Goal: Find contact information: Find contact information

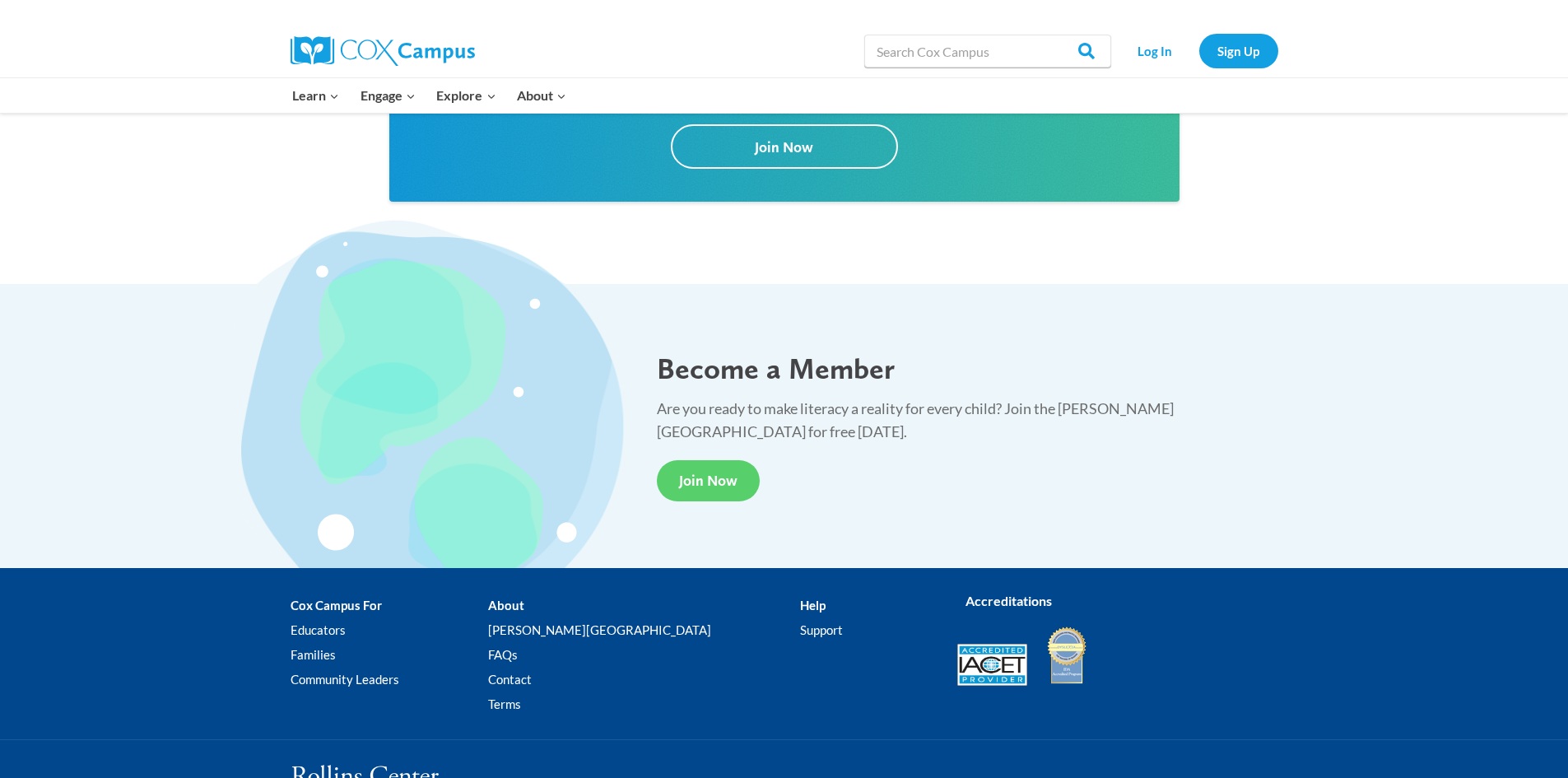
scroll to position [2965, 0]
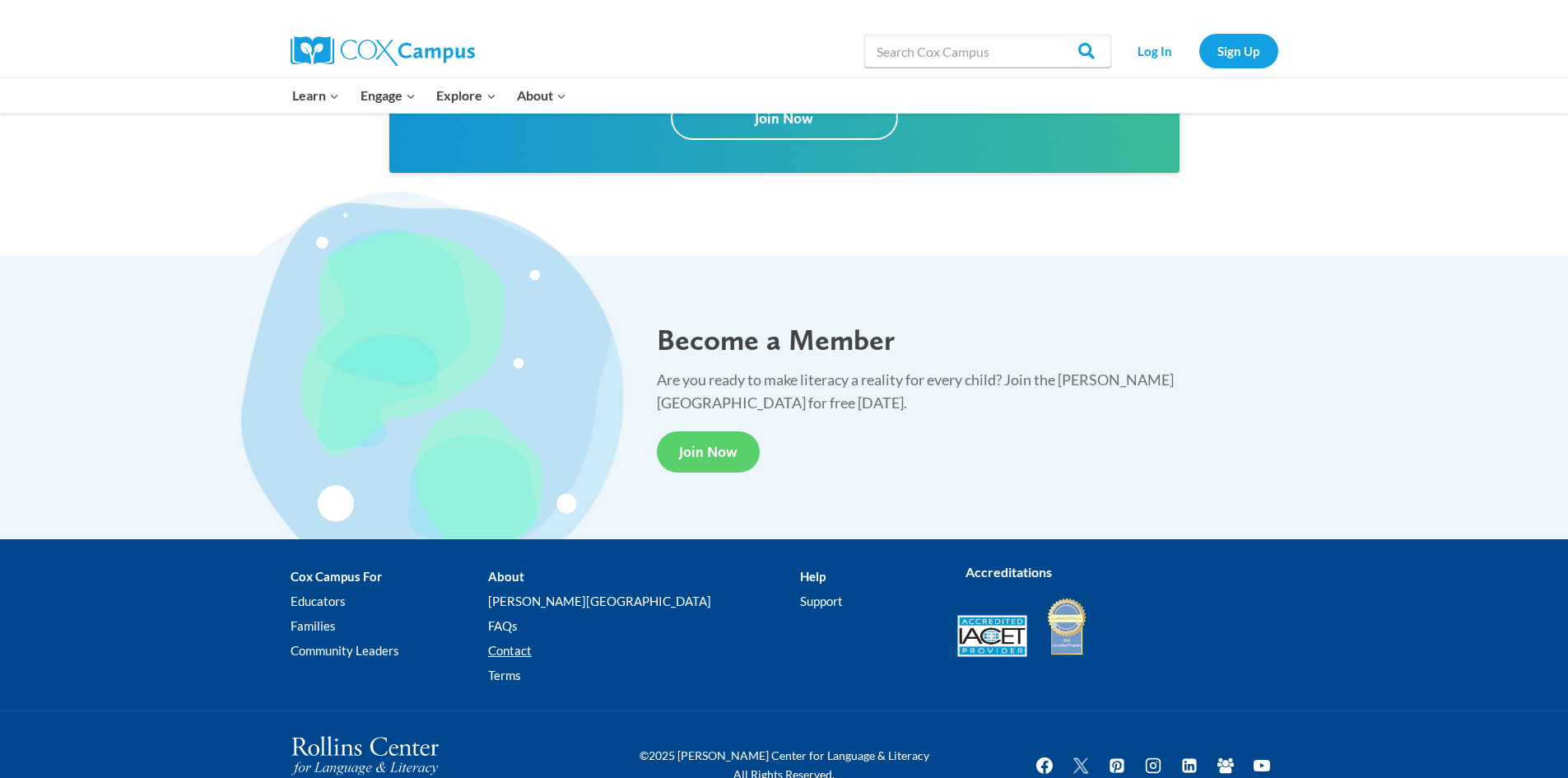
click at [570, 658] on link "Contact" at bounding box center [644, 650] width 312 height 24
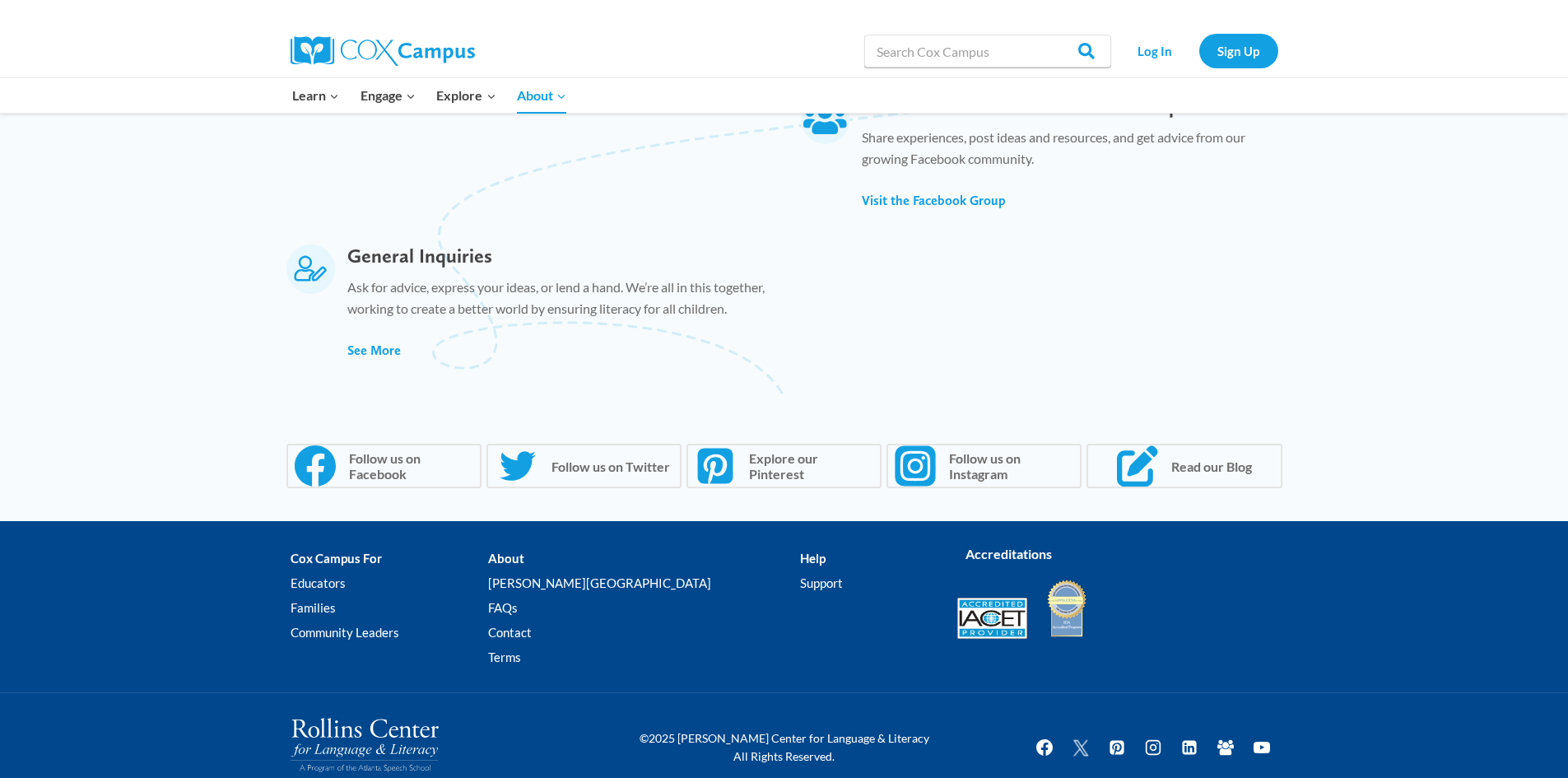
scroll to position [1107, 0]
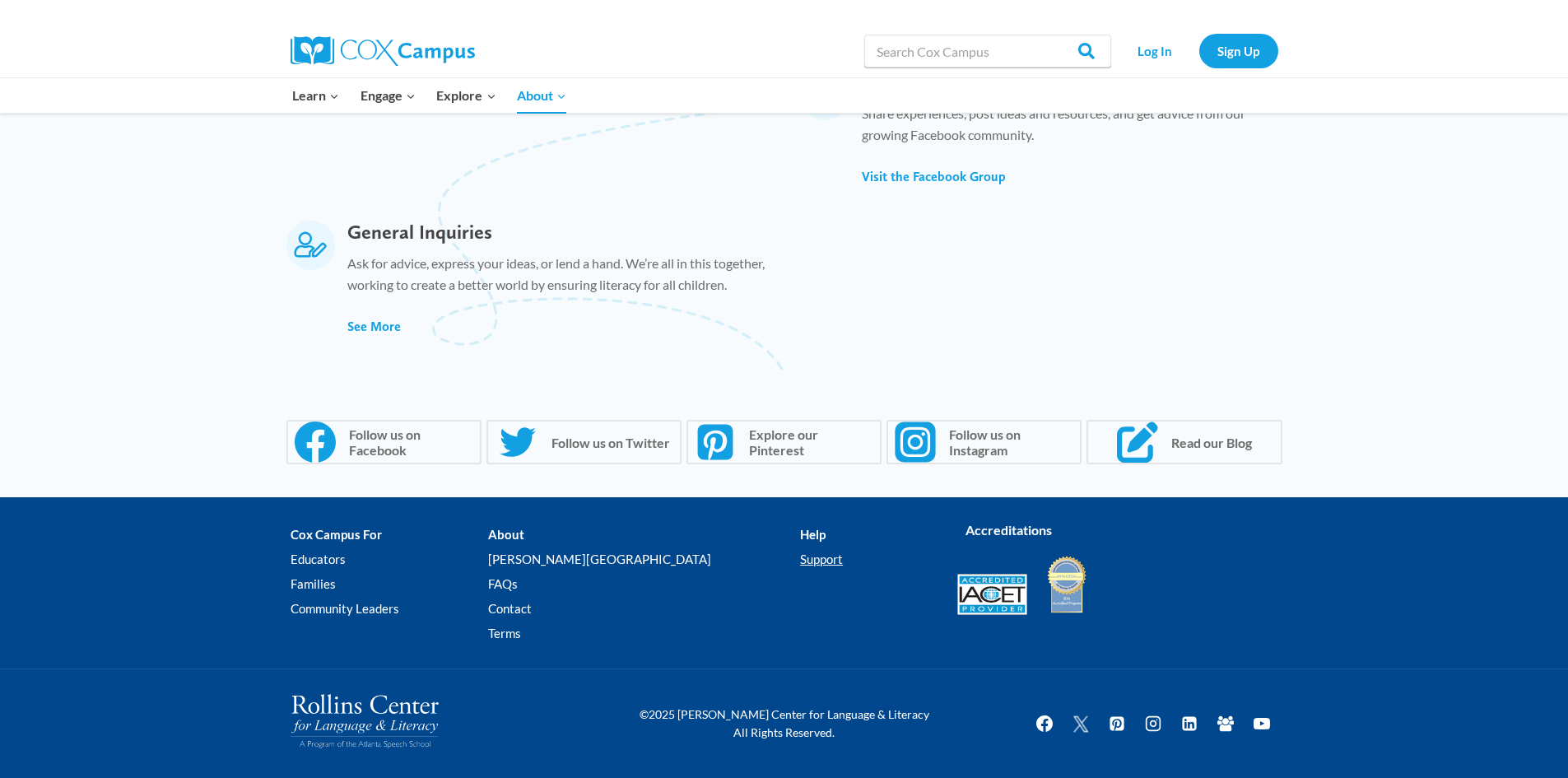
click at [800, 564] on link "Support" at bounding box center [866, 559] width 132 height 24
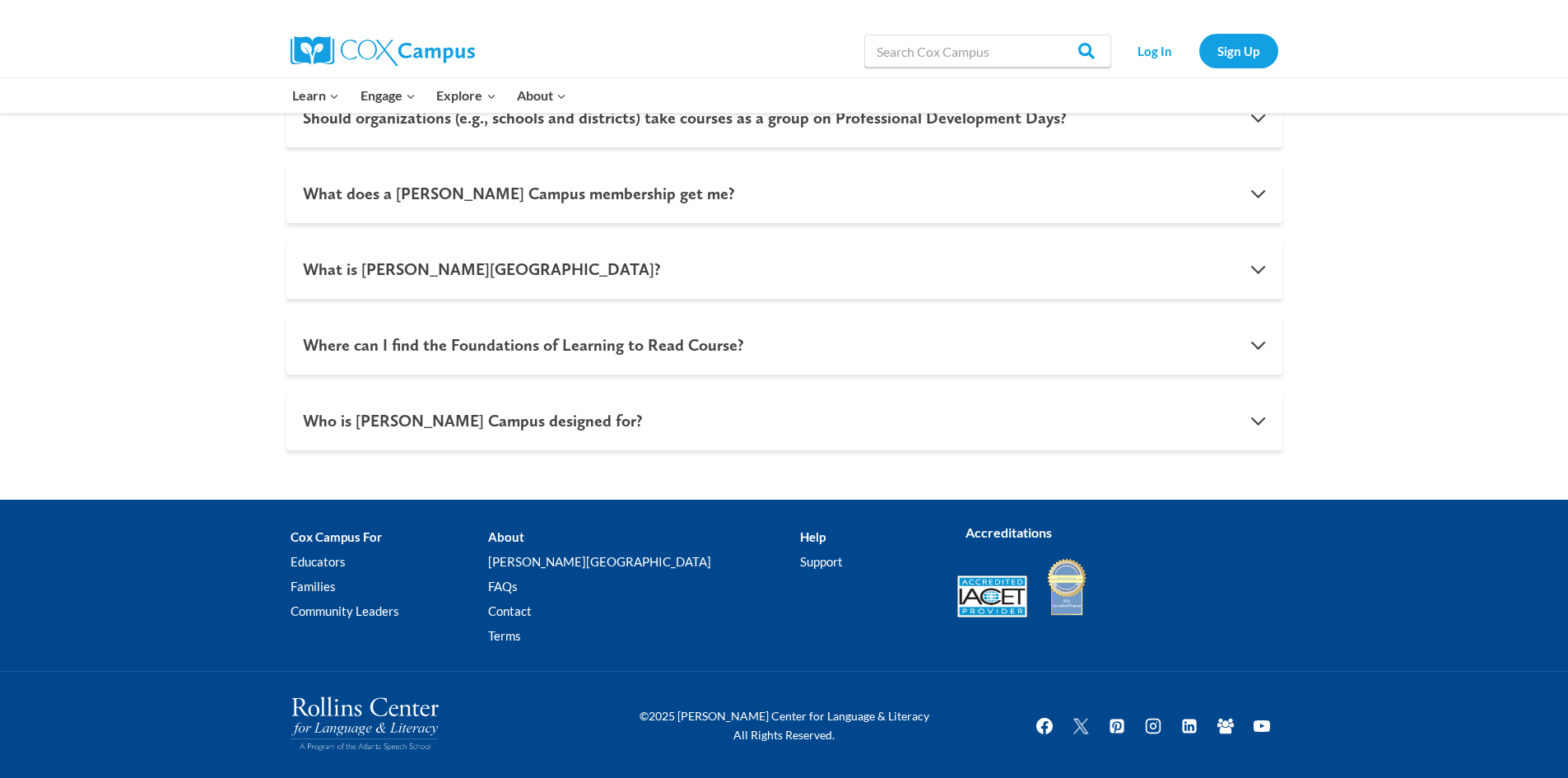
scroll to position [1633, 0]
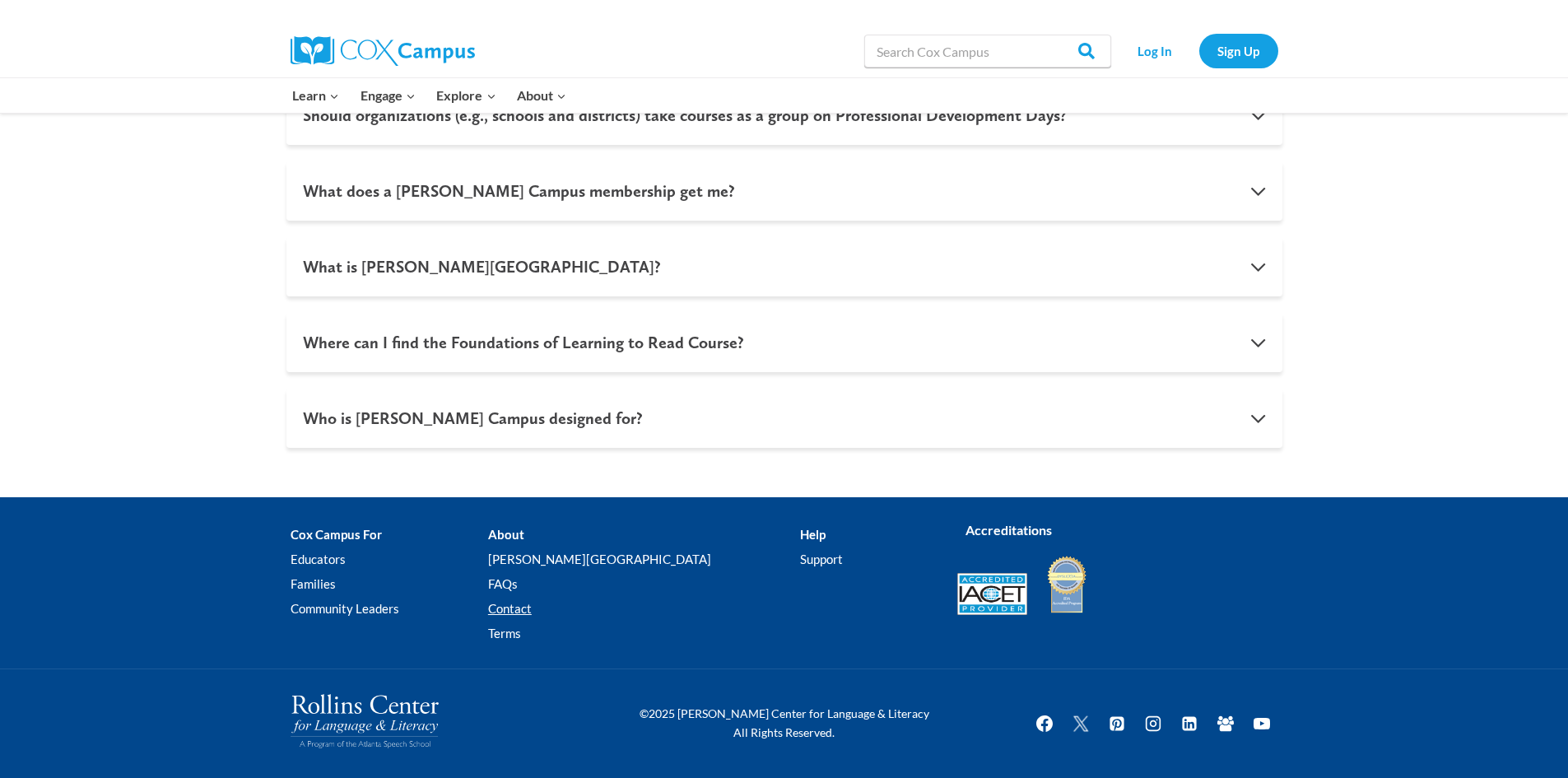
click at [562, 607] on link "Contact" at bounding box center [644, 608] width 312 height 24
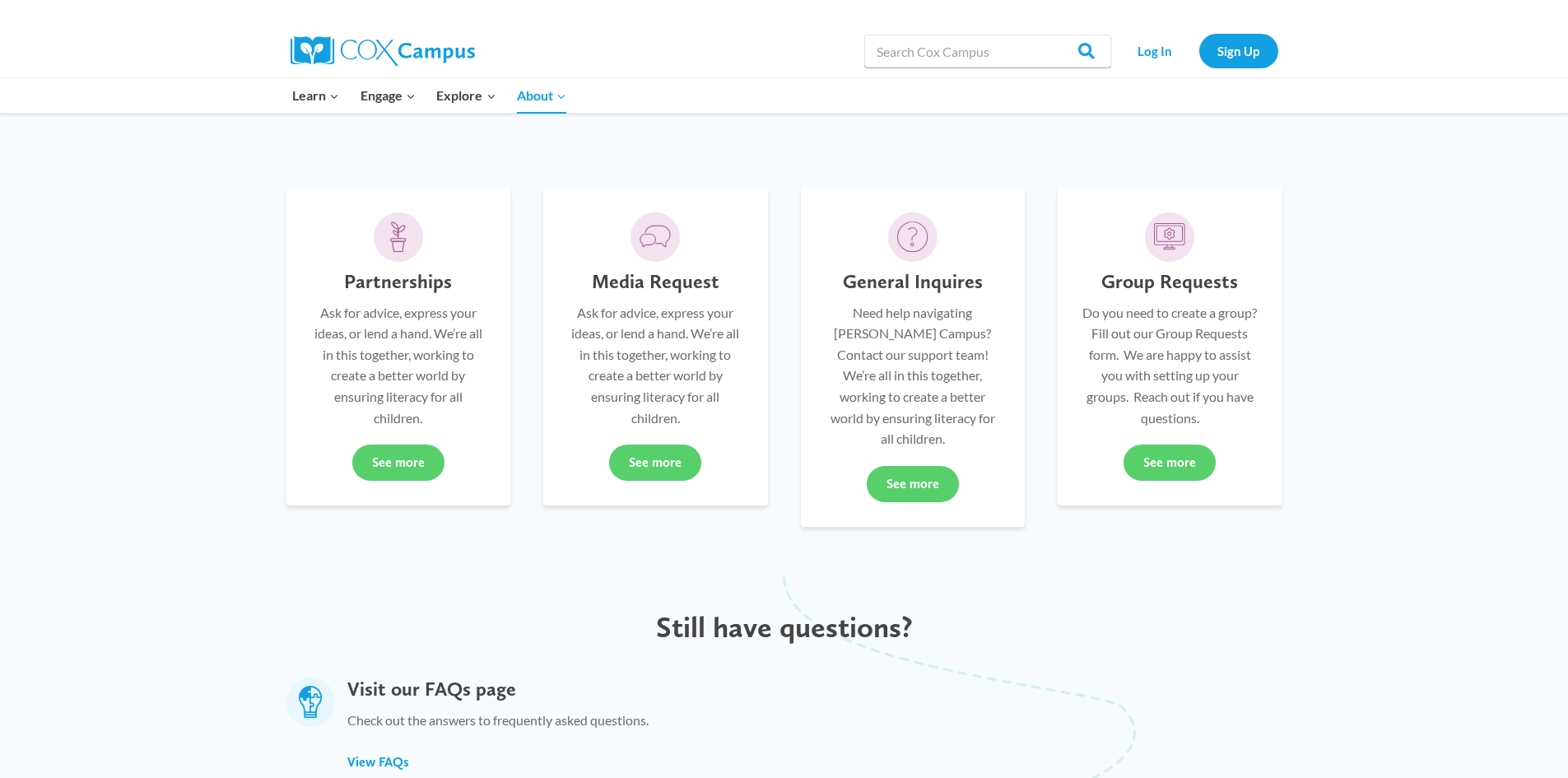
scroll to position [412, 0]
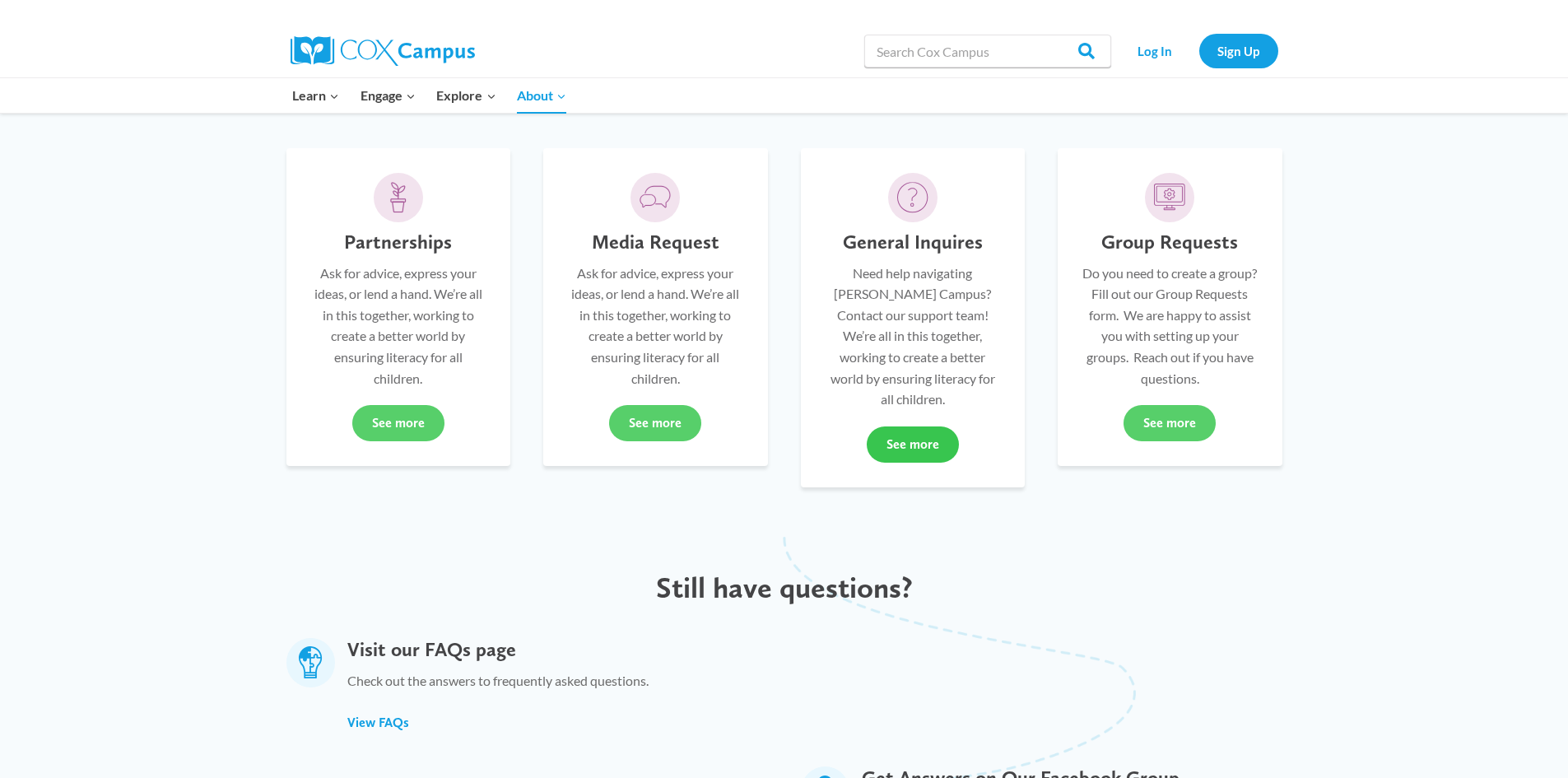
click at [924, 427] on link "See more" at bounding box center [913, 445] width 92 height 36
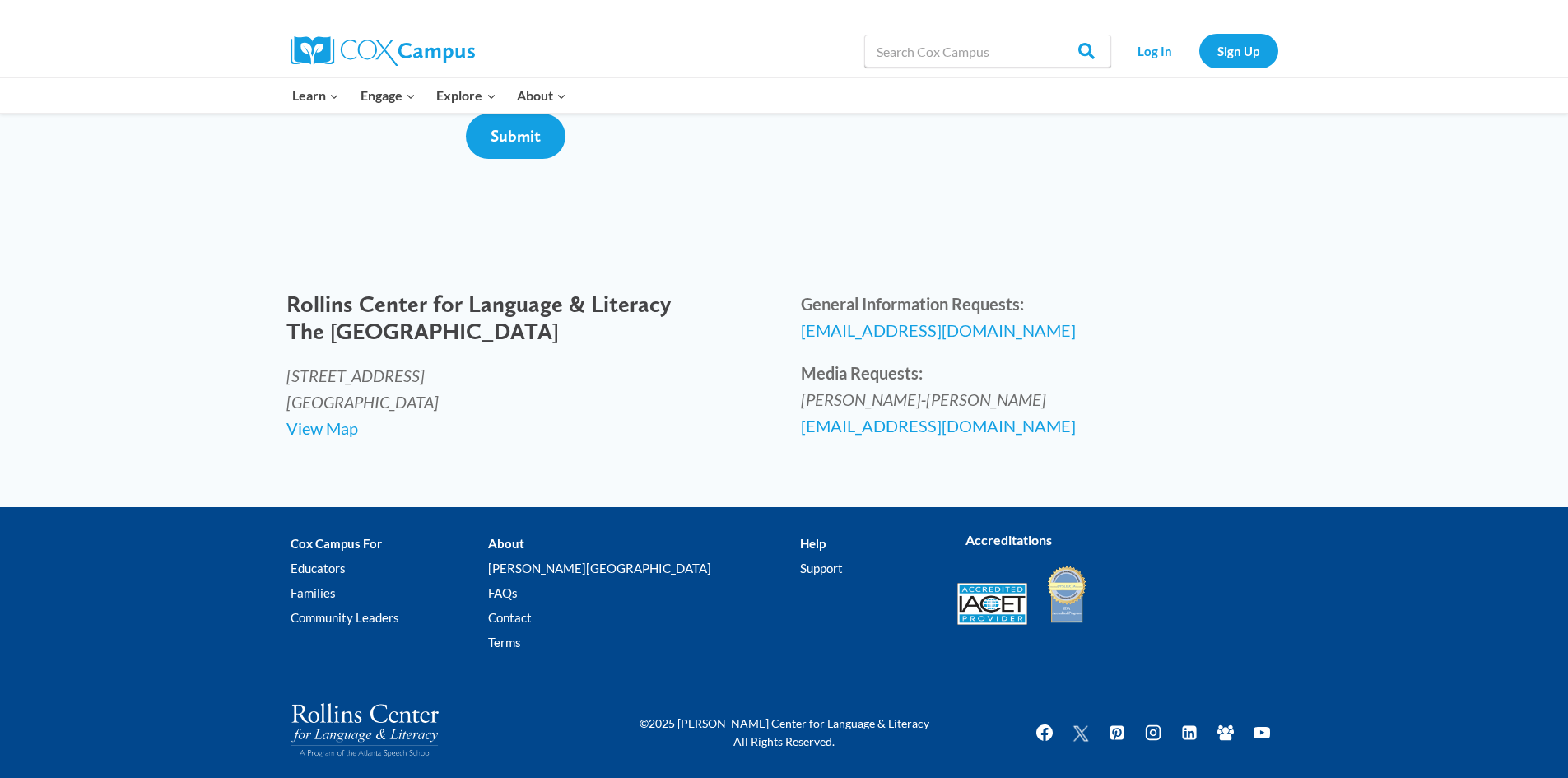
scroll to position [671, 0]
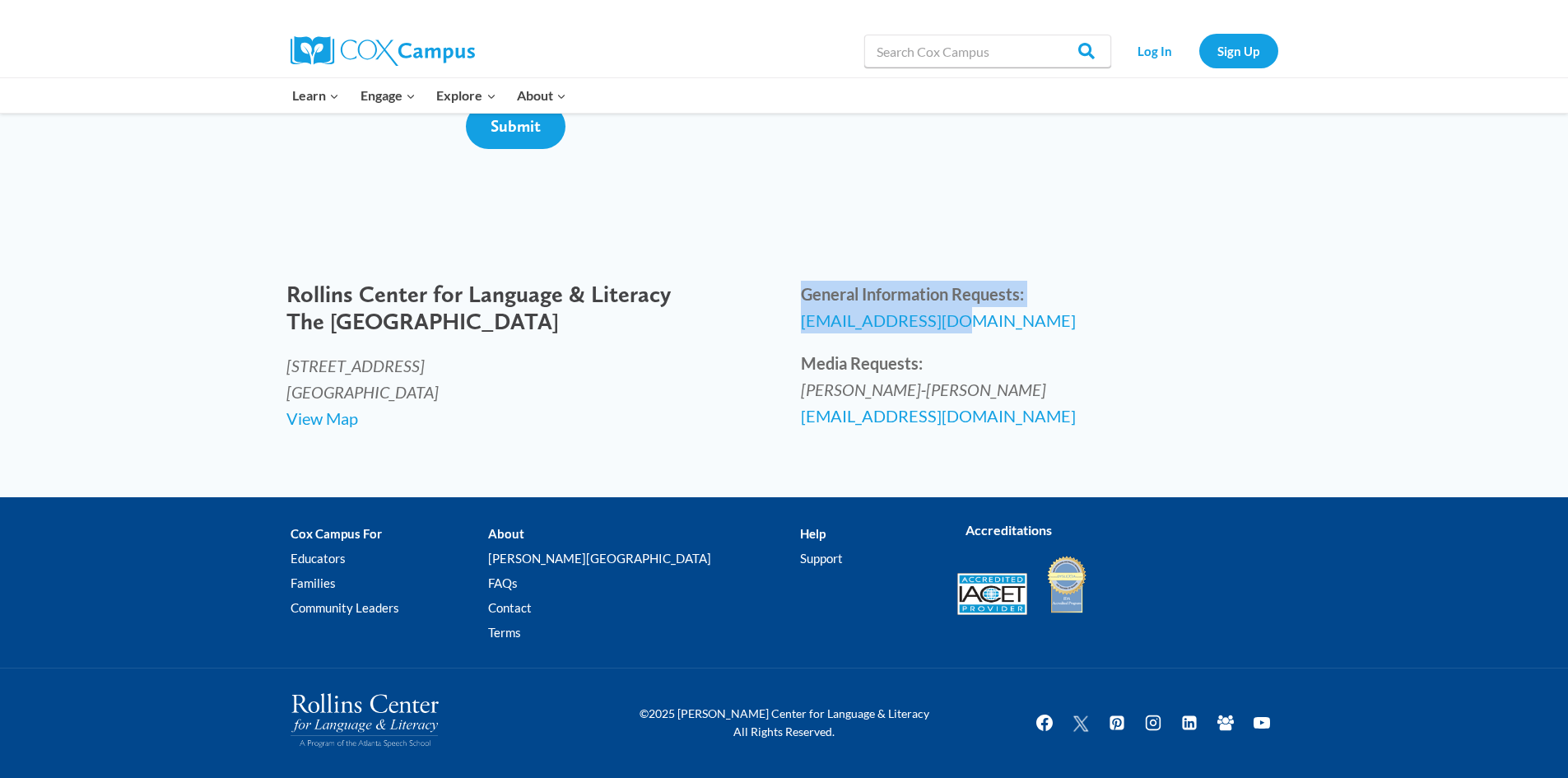
drag, startPoint x: 795, startPoint y: 286, endPoint x: 981, endPoint y: 329, distance: 190.9
click at [981, 329] on div "General Information Requests: [EMAIL_ADDRESS][DOMAIN_NAME] Media Requests: [PER…" at bounding box center [1042, 355] width 514 height 181
copy p "General Information Requests: info@coxcampus.org"
click at [800, 535] on li "Help Support" at bounding box center [866, 588] width 132 height 130
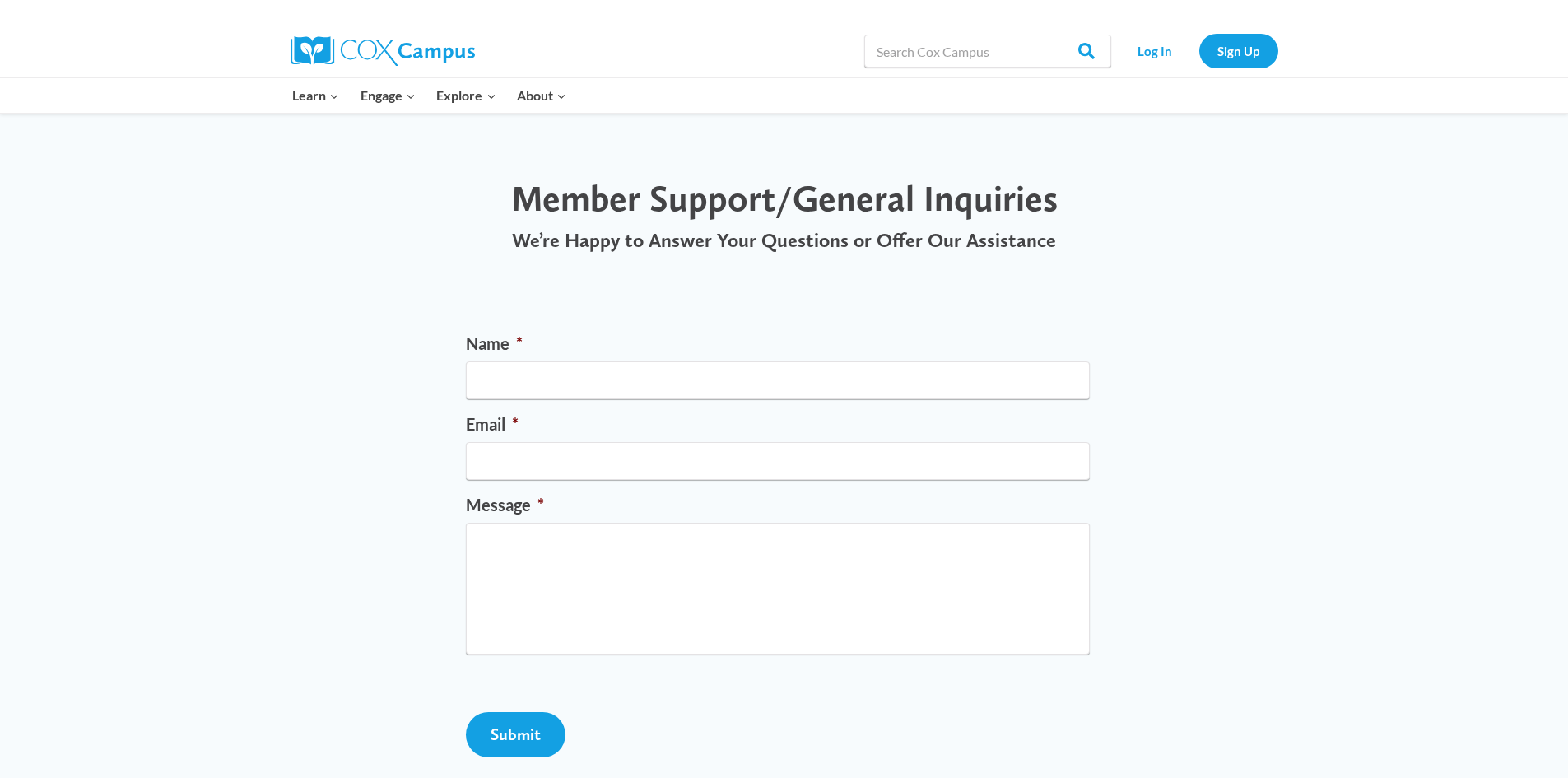
scroll to position [0, 0]
